Goal: Task Accomplishment & Management: Complete application form

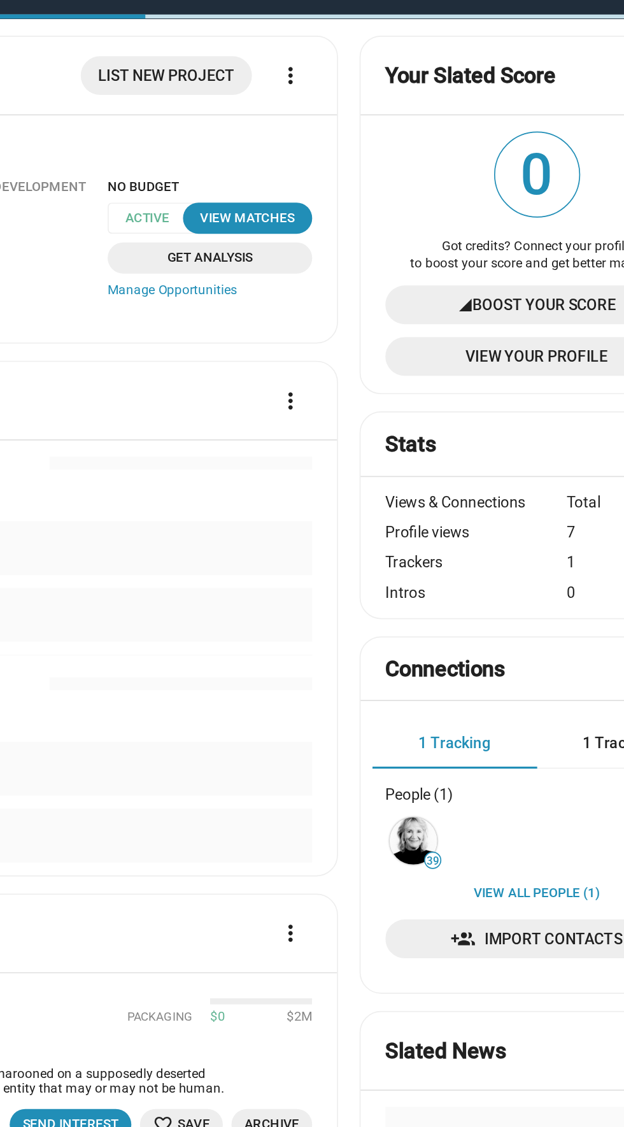
scroll to position [10, 0]
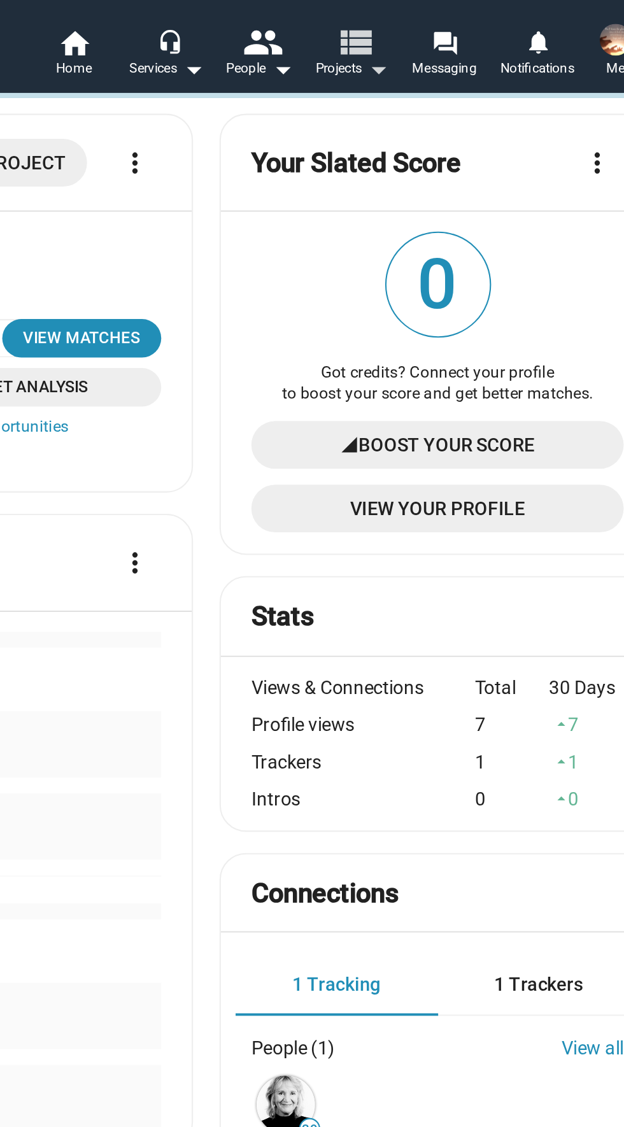
click at [467, 21] on mat-icon "view_list" at bounding box center [473, 20] width 18 height 18
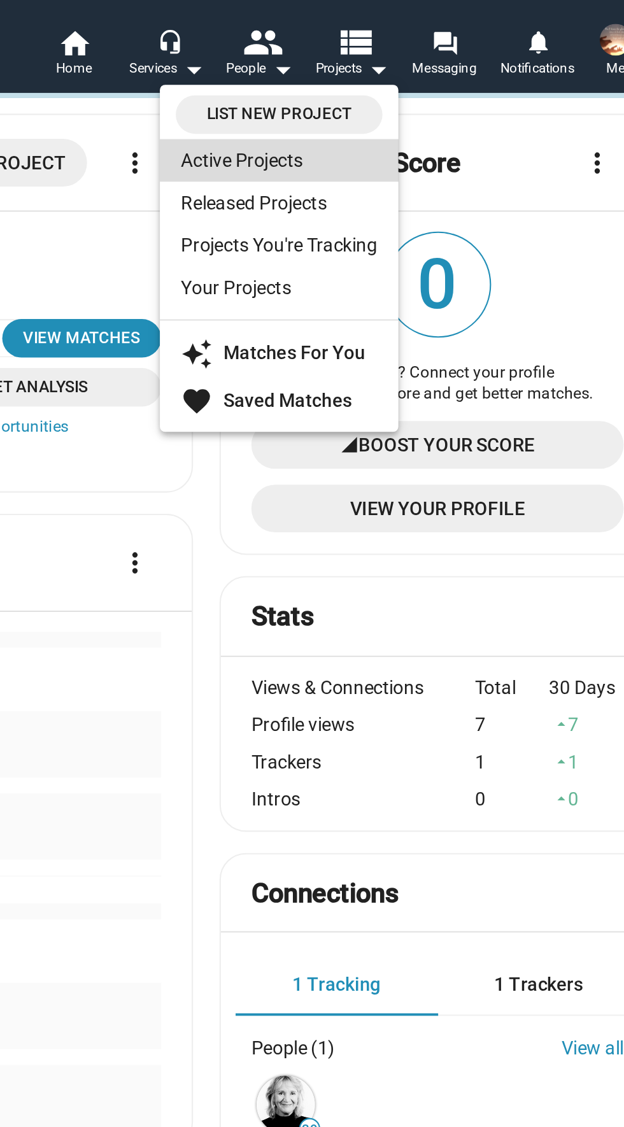
click at [434, 77] on link "Active Projects" at bounding box center [436, 77] width 115 height 20
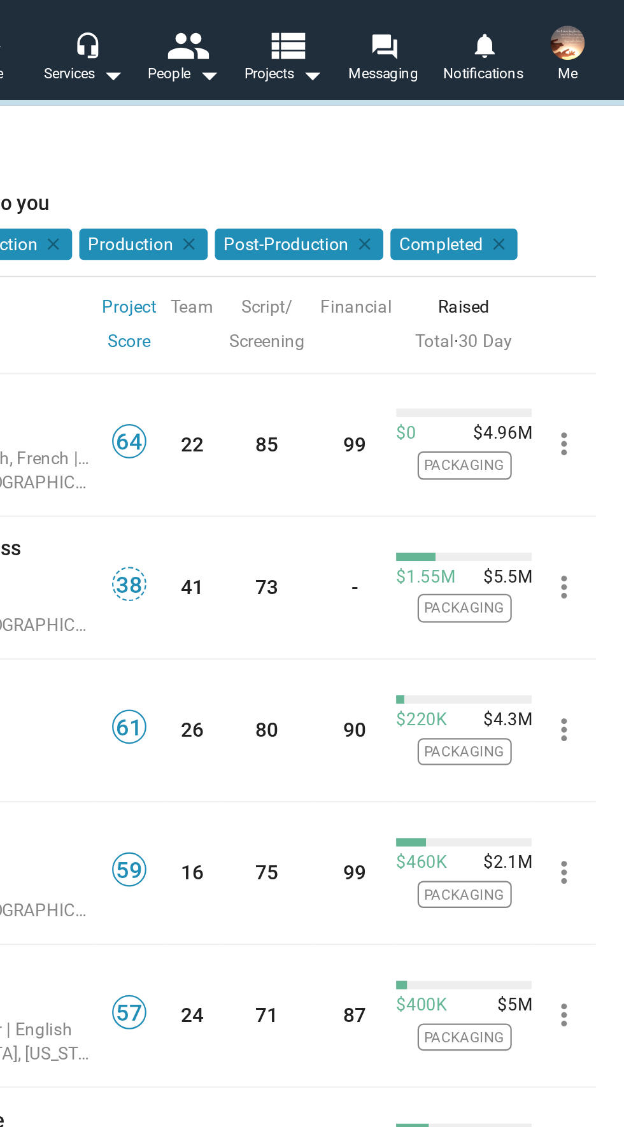
click at [595, 26] on span "Me" at bounding box center [598, 32] width 9 height 15
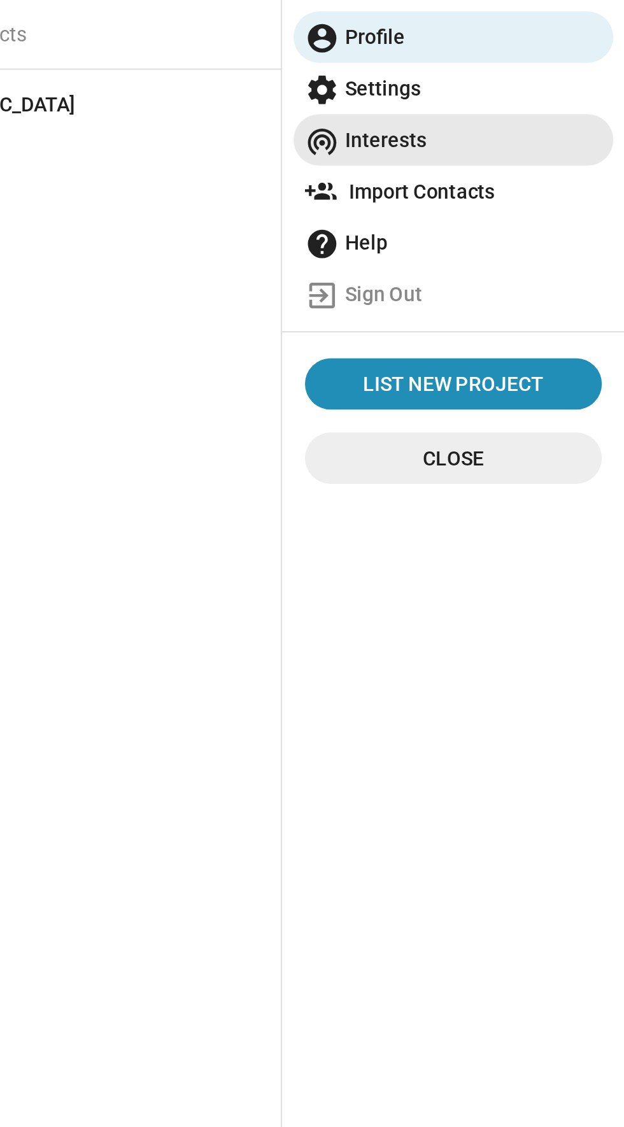
click at [524, 64] on span "wifi_tethering Interests" at bounding box center [547, 62] width 132 height 23
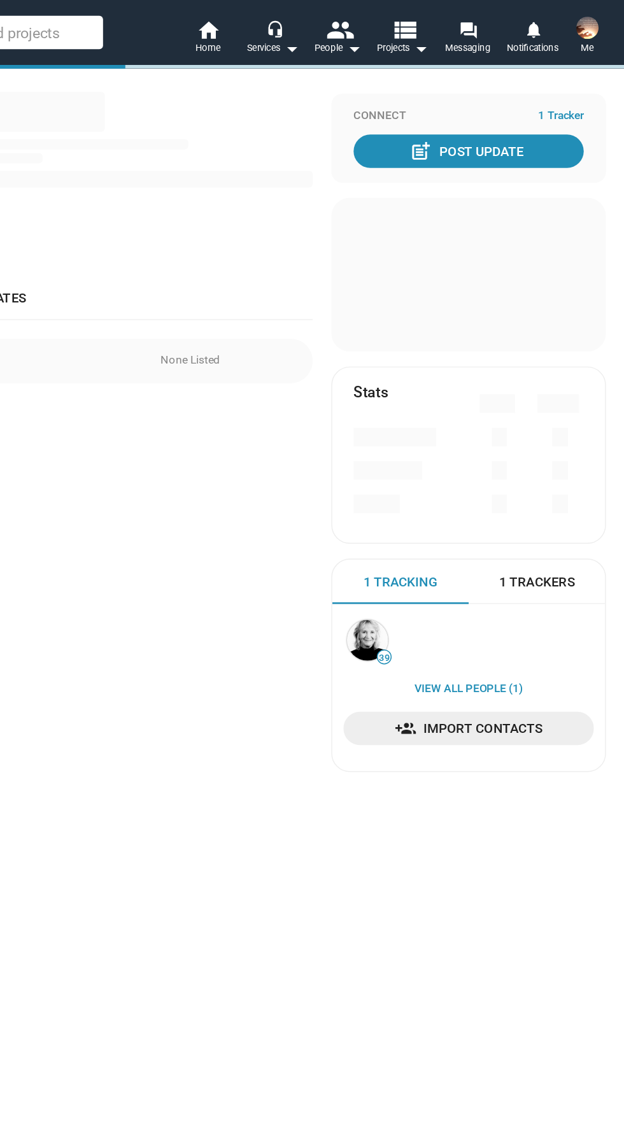
click at [602, 25] on img at bounding box center [598, 18] width 15 height 15
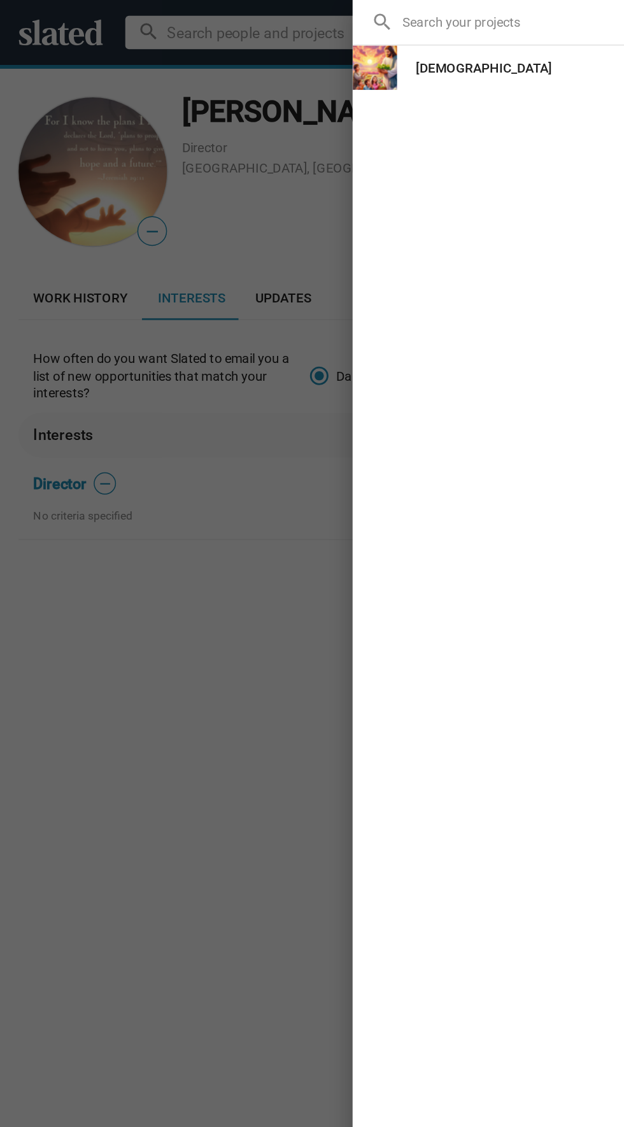
click at [267, 40] on img at bounding box center [257, 46] width 31 height 31
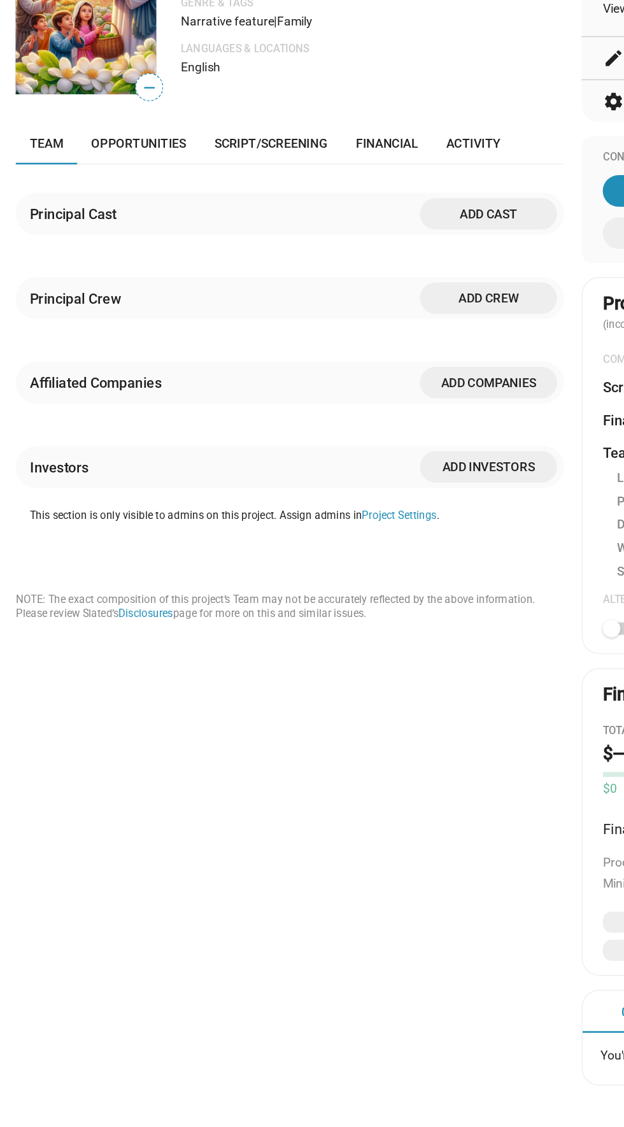
scroll to position [148, 0]
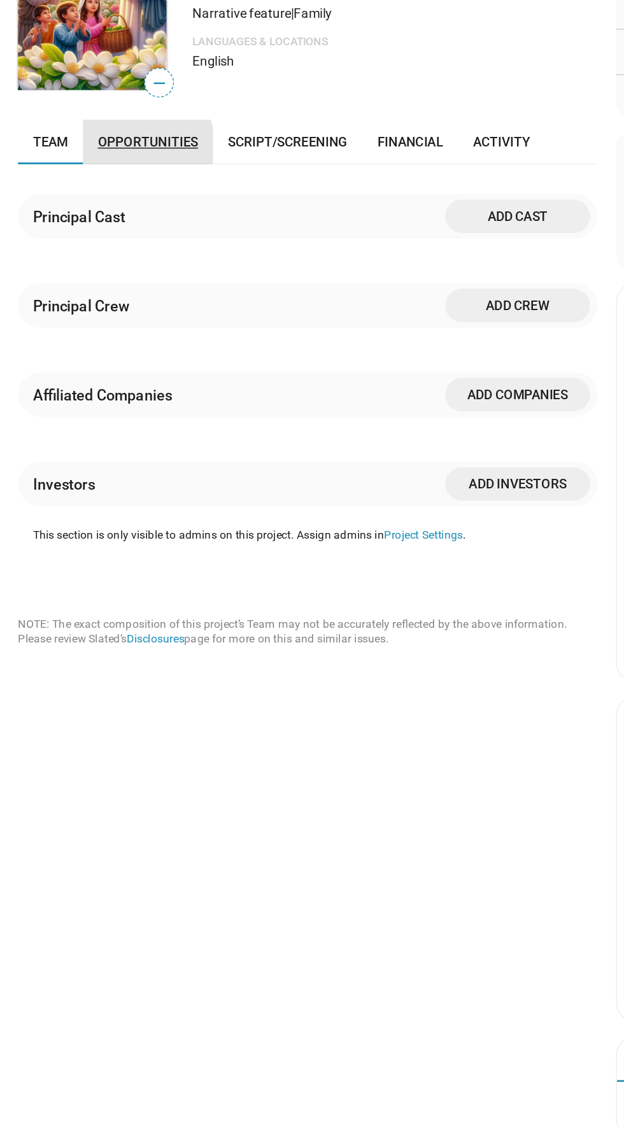
click at [87, 202] on span "Opportunities" at bounding box center [101, 200] width 69 height 10
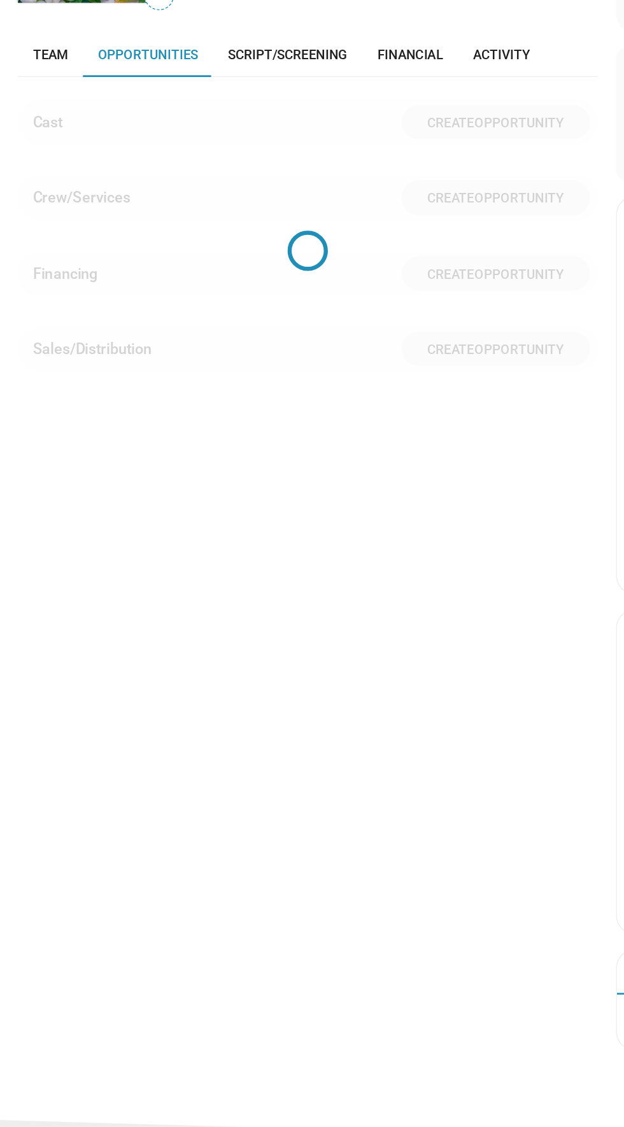
scroll to position [213, 0]
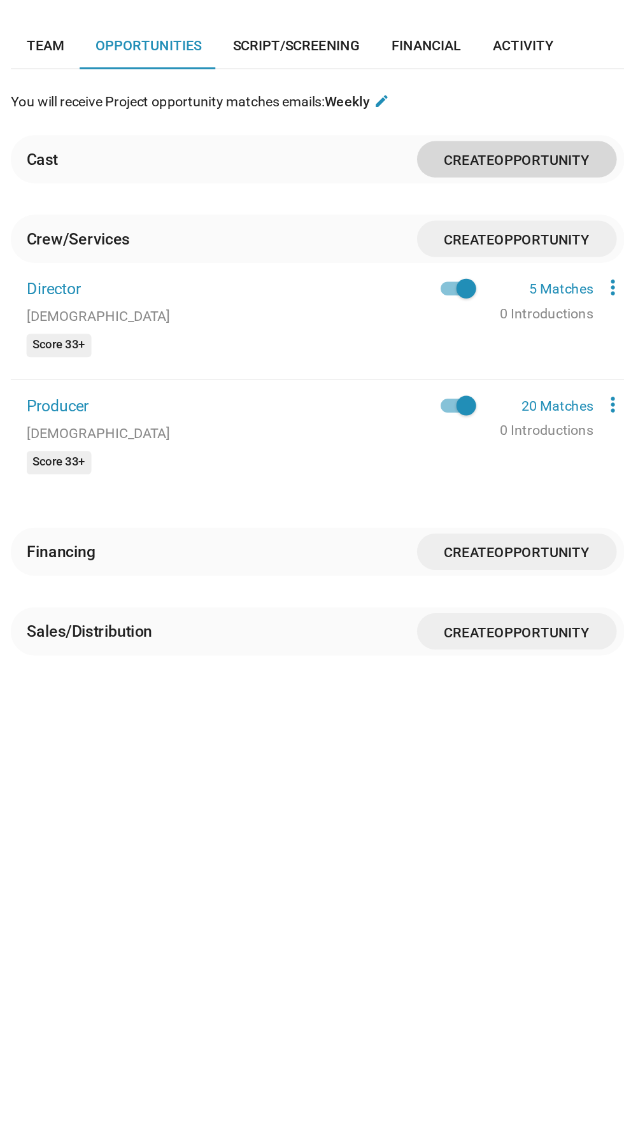
click at [365, 211] on span "Opportunity" at bounding box center [357, 211] width 62 height 10
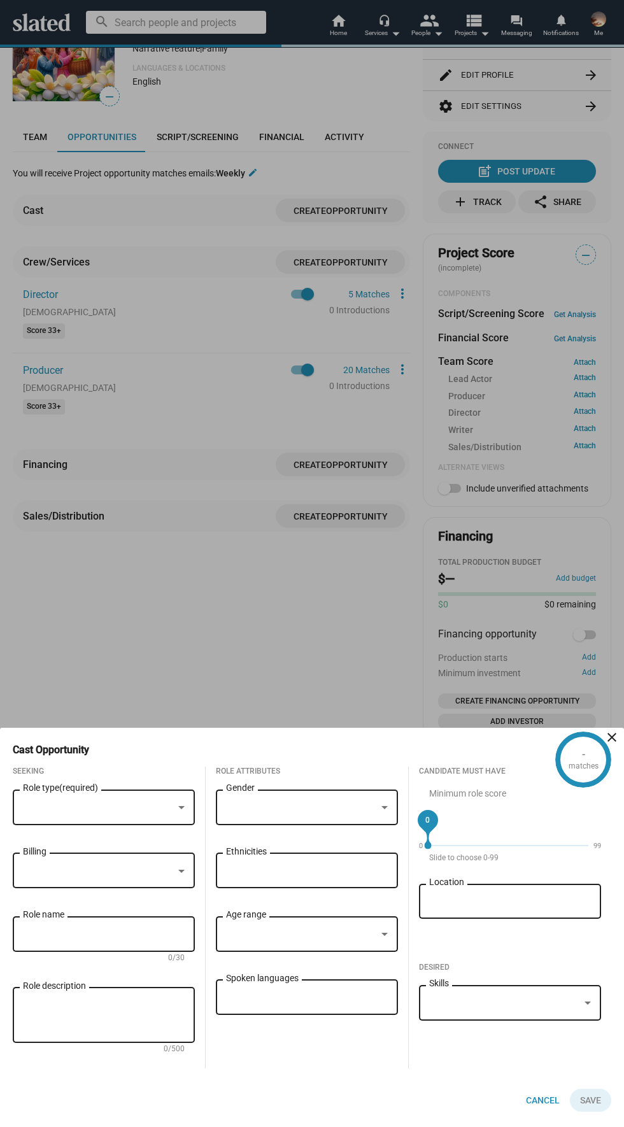
click at [143, 806] on div at bounding box center [98, 807] width 150 height 13
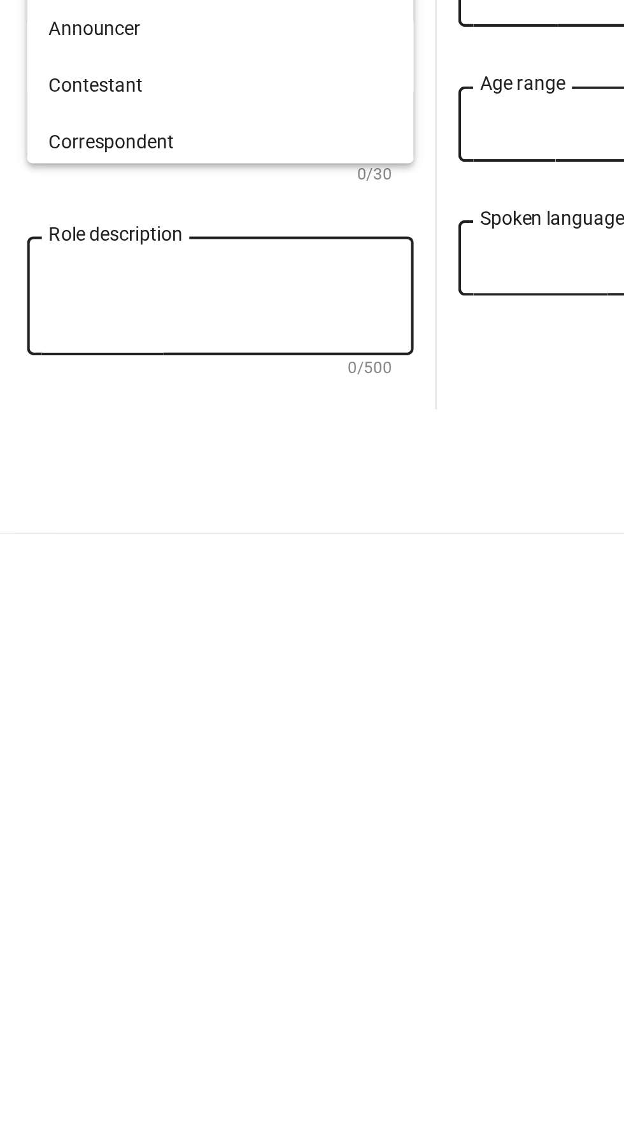
scroll to position [0, 0]
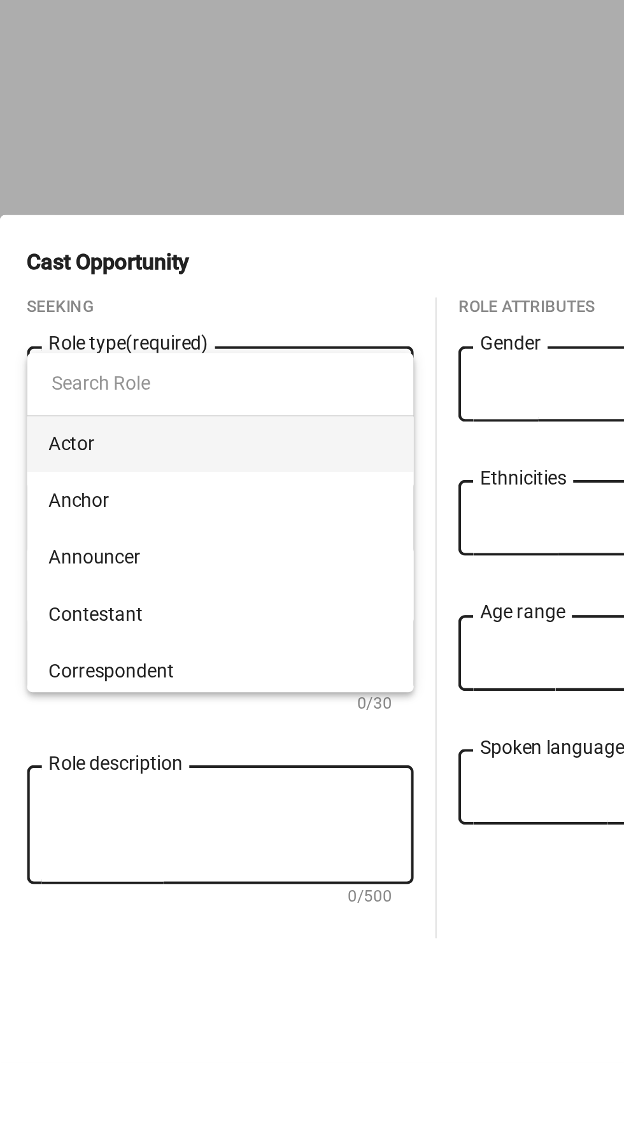
click at [114, 808] on input at bounding box center [104, 806] width 182 height 31
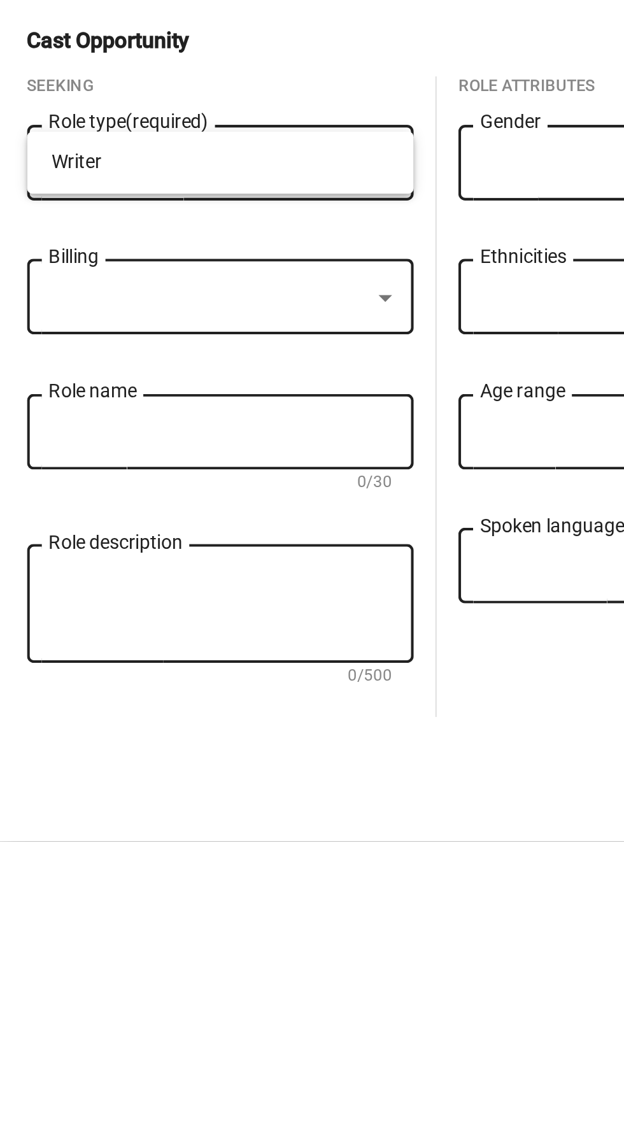
type input "Writer"
click at [128, 868] on div at bounding box center [312, 563] width 624 height 1127
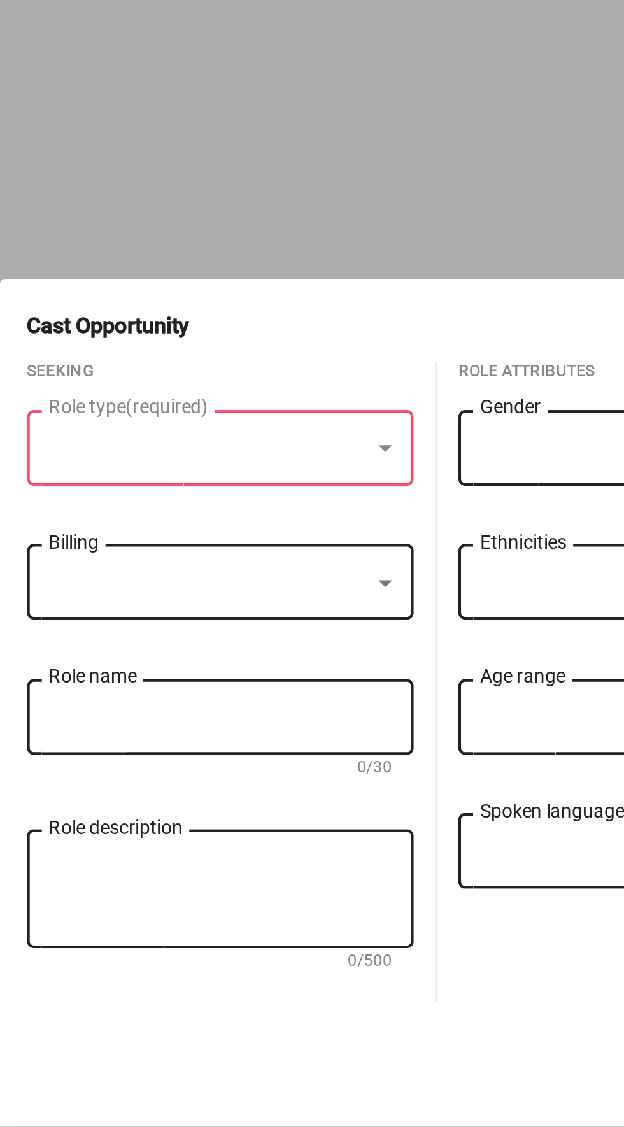
click at [132, 802] on div at bounding box center [98, 807] width 150 height 13
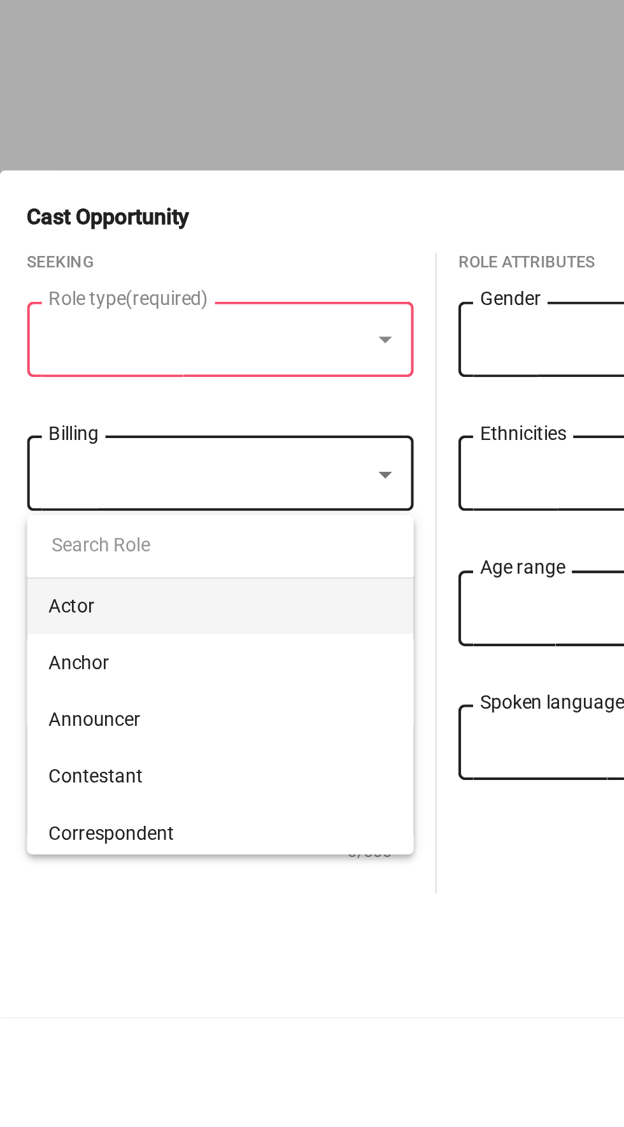
click at [112, 901] on input at bounding box center [104, 904] width 182 height 31
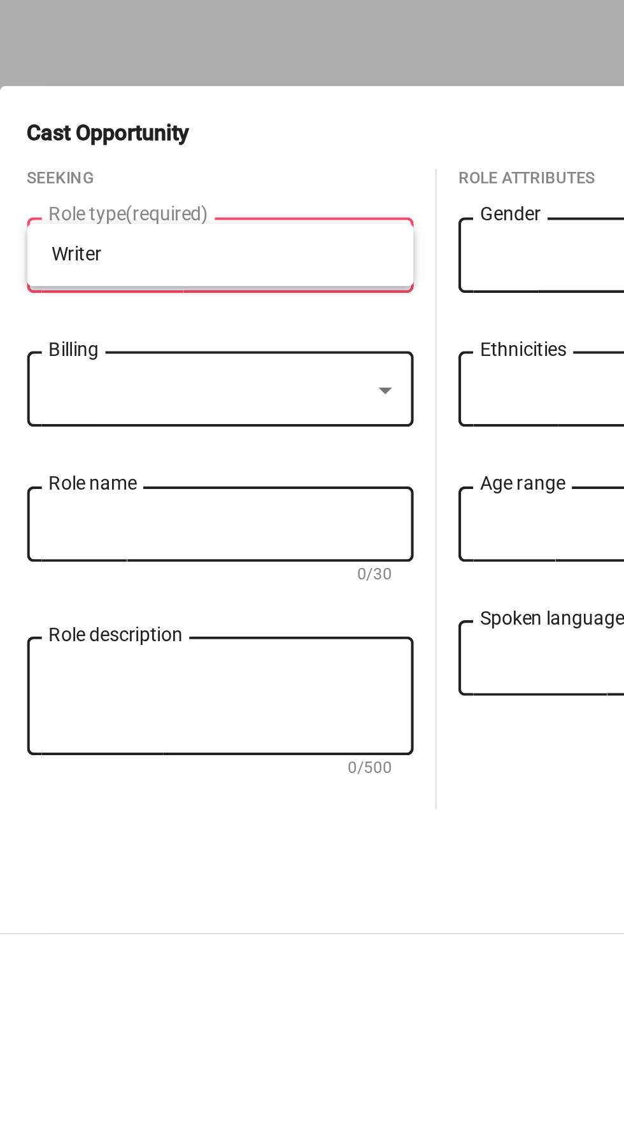
type input "Writer"
click at [122, 869] on div at bounding box center [312, 563] width 624 height 1127
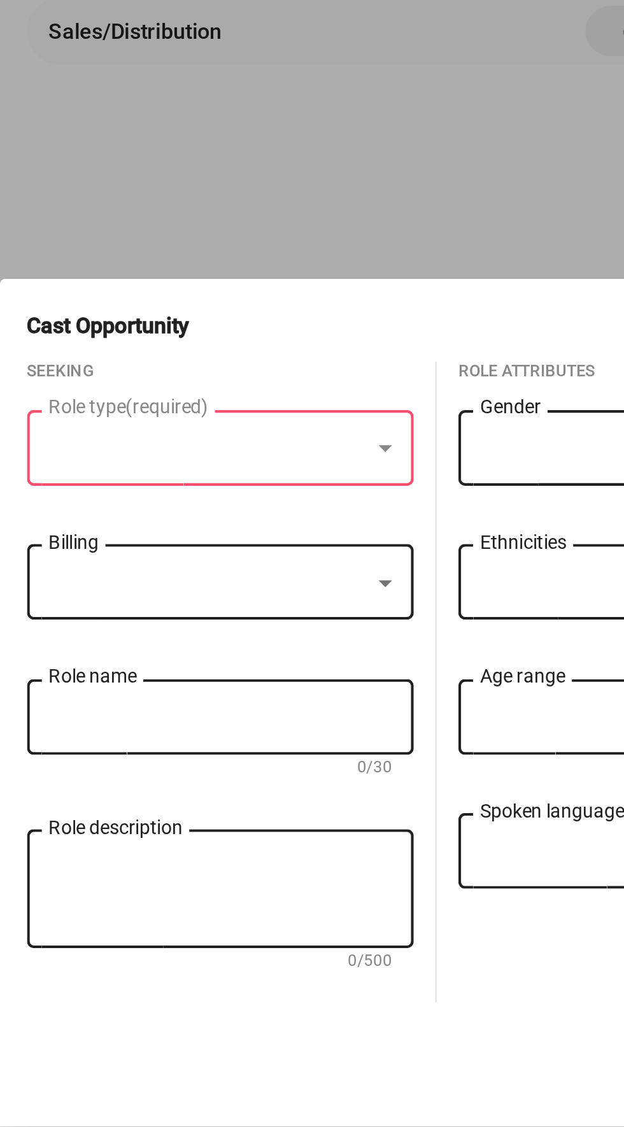
click at [129, 871] on div at bounding box center [98, 870] width 150 height 13
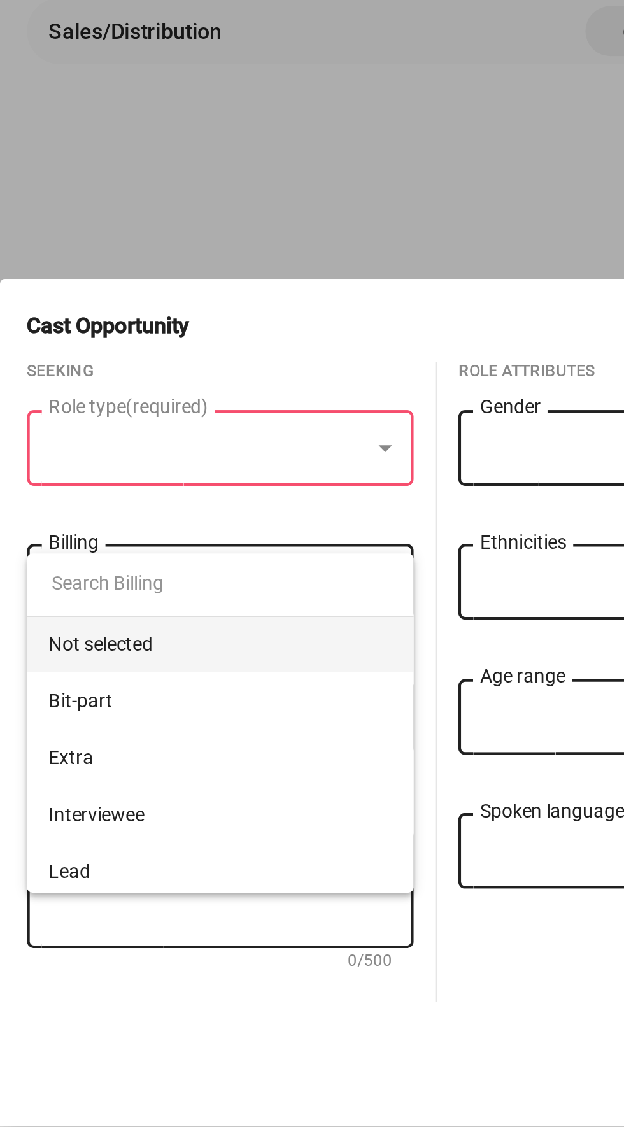
click at [153, 1097] on div at bounding box center [312, 563] width 624 height 1127
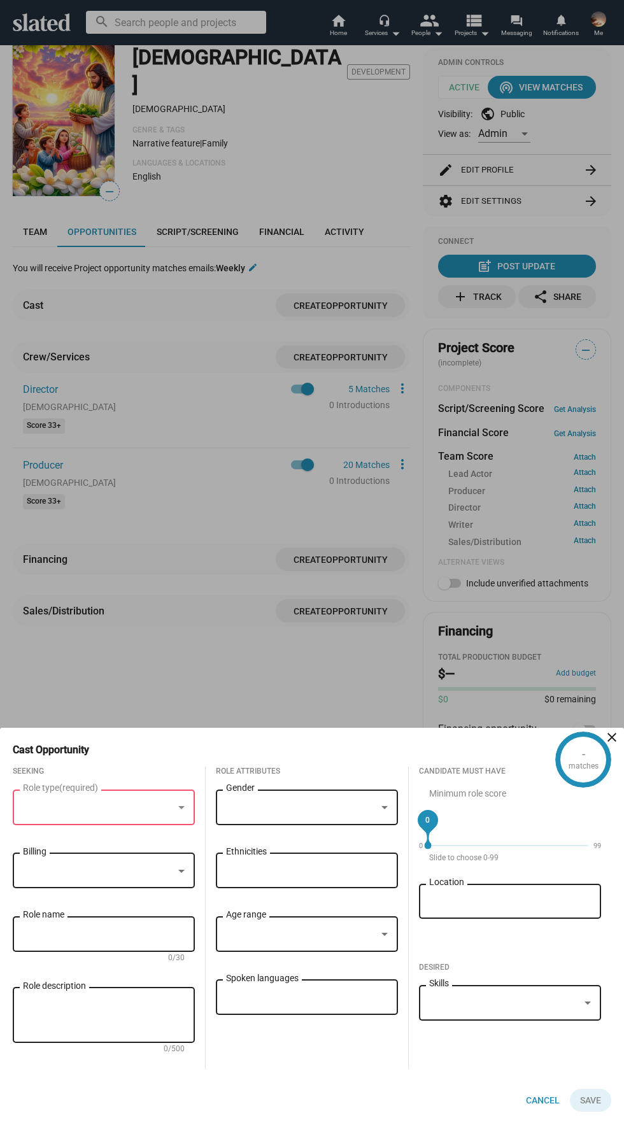
click at [593, 719] on div at bounding box center [312, 563] width 624 height 1127
